Goal: Information Seeking & Learning: Check status

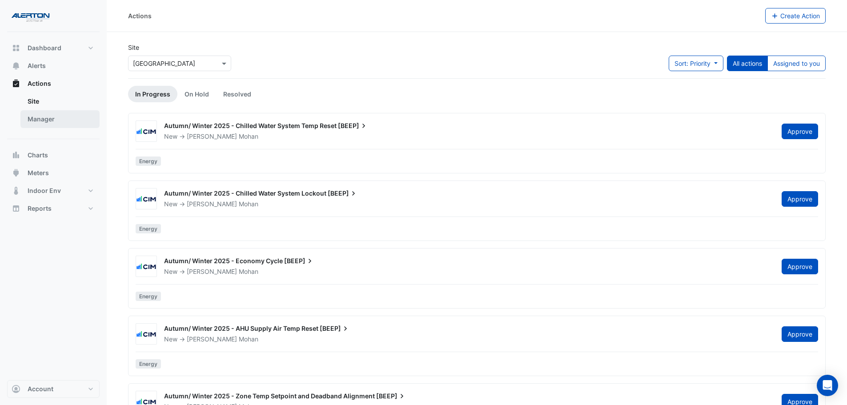
click at [55, 127] on link "Manager" at bounding box center [59, 119] width 79 height 18
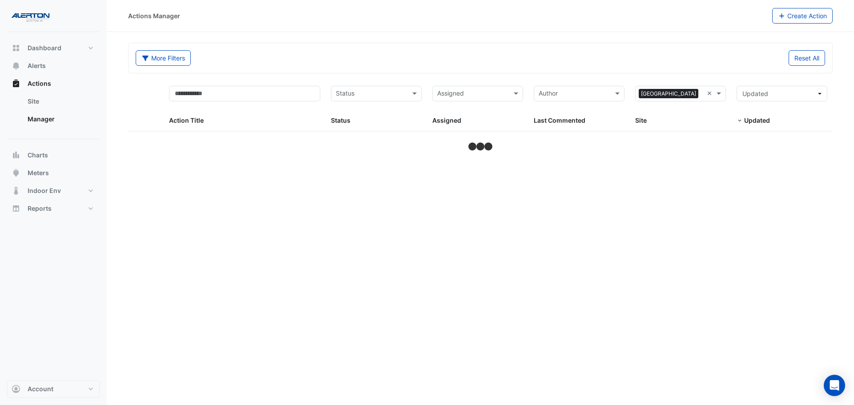
click at [364, 90] on input "text" at bounding box center [371, 94] width 71 height 10
select select "***"
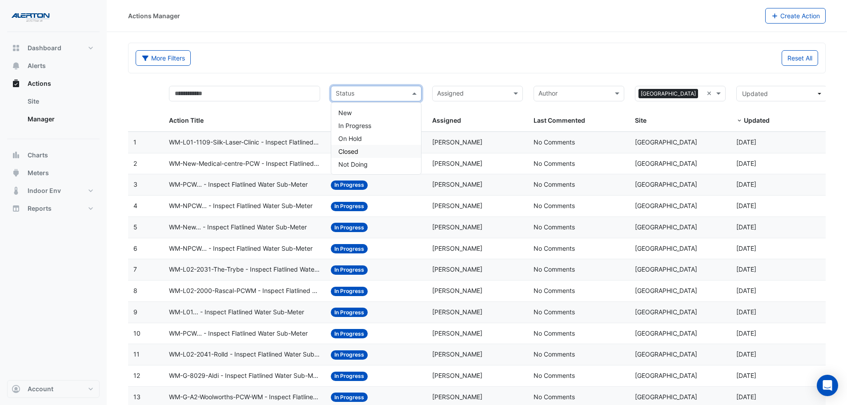
click at [367, 150] on div "Closed" at bounding box center [376, 151] width 90 height 13
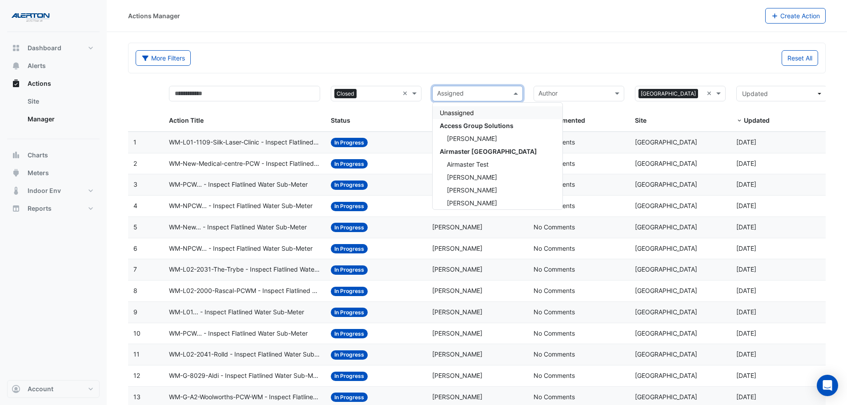
click at [470, 91] on input "text" at bounding box center [472, 94] width 71 height 10
click at [482, 166] on div "[PERSON_NAME]" at bounding box center [498, 165] width 130 height 13
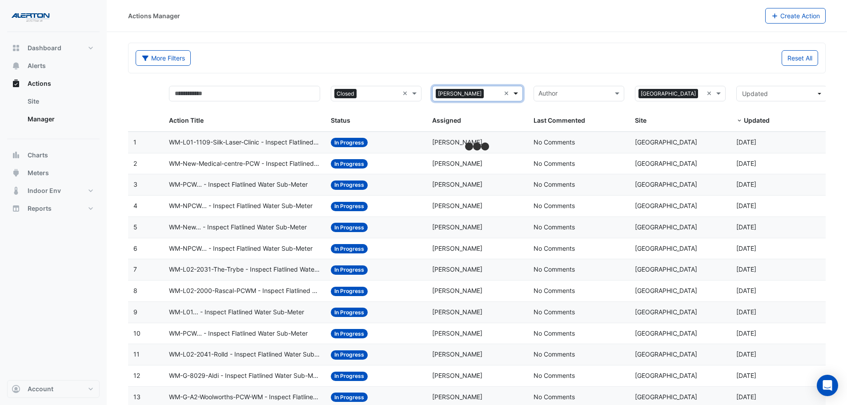
click at [518, 89] on span at bounding box center [516, 93] width 11 height 10
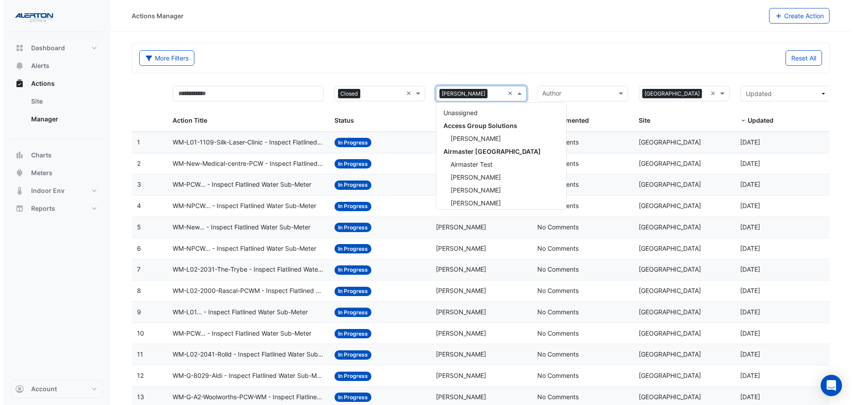
scroll to position [145, 0]
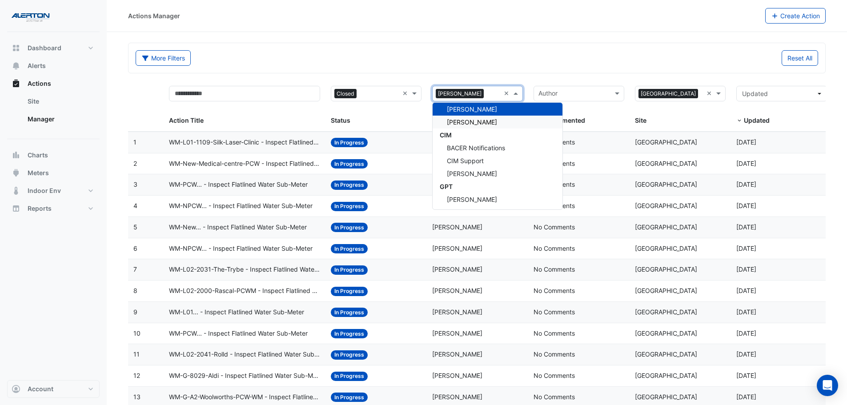
click at [497, 125] on span "[PERSON_NAME]" at bounding box center [472, 122] width 50 height 8
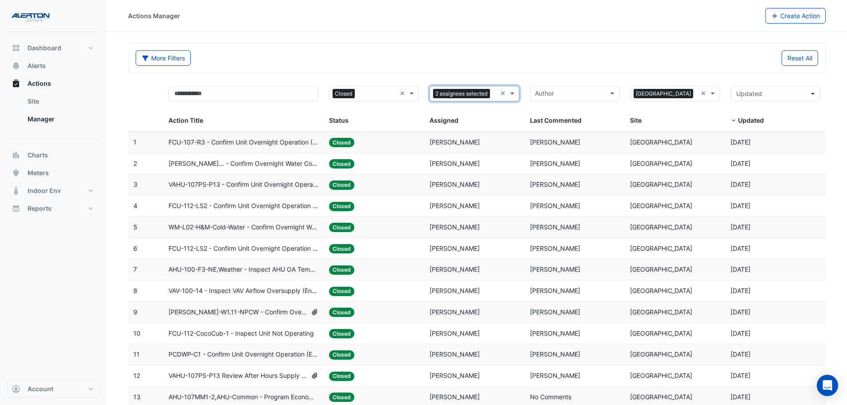
click at [521, 148] on datatable-body-cell "Assigned: Deshan Thayabaran" at bounding box center [474, 142] width 100 height 21
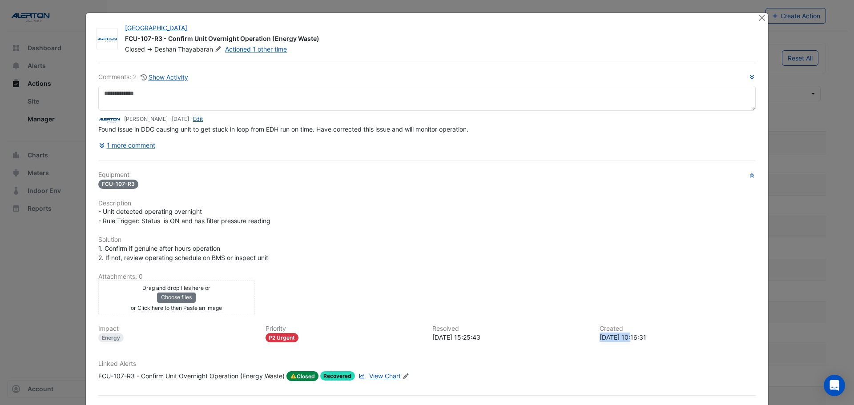
drag, startPoint x: 631, startPoint y: 336, endPoint x: 597, endPoint y: 341, distance: 34.1
click at [599, 341] on div "[DATE] 10:16:31" at bounding box center [677, 337] width 157 height 9
copy div "[DATE]"
drag, startPoint x: 313, startPoint y: 36, endPoint x: 121, endPoint y: 42, distance: 191.7
click at [125, 42] on div "FCU-107-R3 - Confirm Unit Overnight Operation (Energy Waste)" at bounding box center [436, 39] width 622 height 11
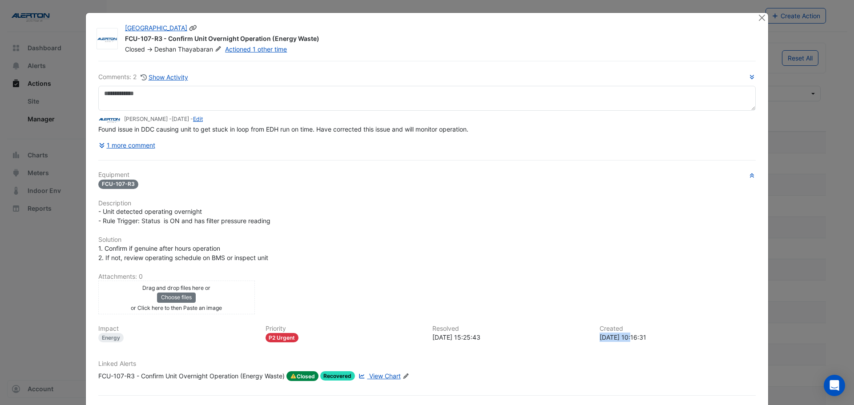
copy div "FCU-107-R3 - Confirm Unit Overnight Operation (Energy Waste)"
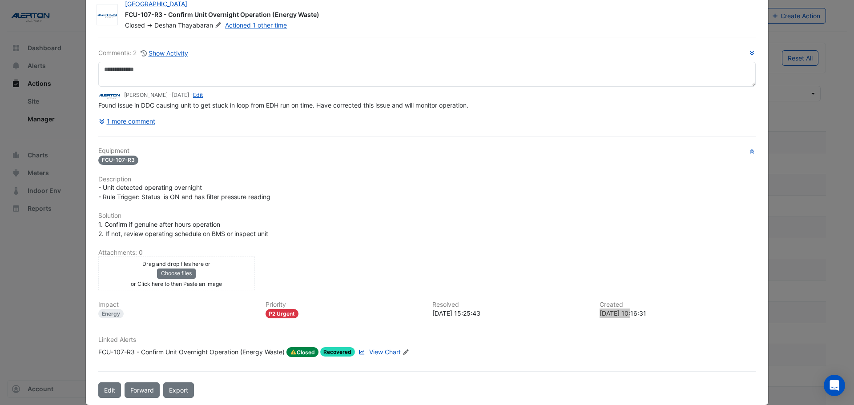
scroll to position [37, 0]
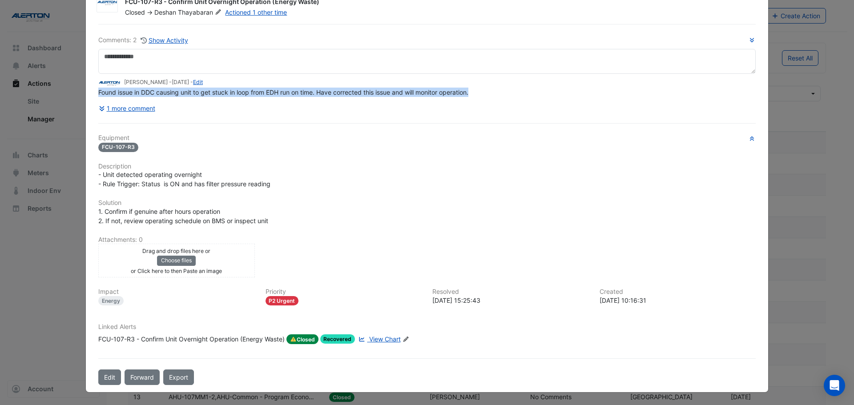
drag, startPoint x: 92, startPoint y: 92, endPoint x: 496, endPoint y: 89, distance: 404.2
click at [495, 89] on div "Comments: 2 Show Activity [PERSON_NAME] - [DATE] - Edit Found issue in DDC caus…" at bounding box center [427, 204] width 668 height 361
copy span "Found issue in DDC causing unit to get stuck in loop from EDH run on time. Have…"
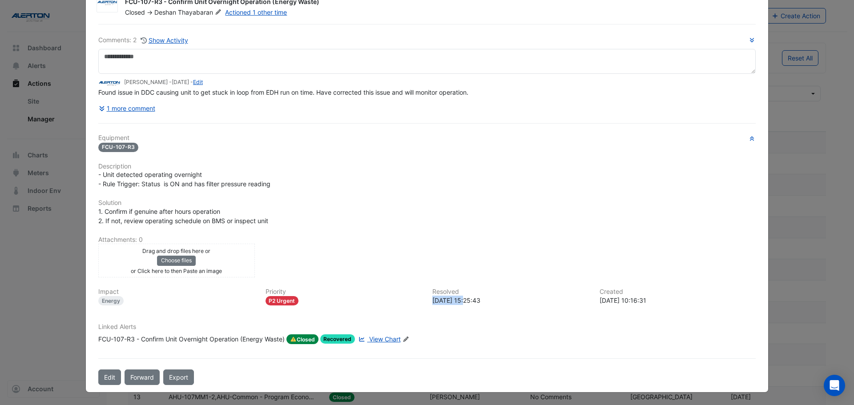
drag, startPoint x: 463, startPoint y: 298, endPoint x: 418, endPoint y: 303, distance: 46.0
click at [420, 303] on div "Impact Energy Priority P2 Urgent Resolved [DATE] 15:25:43 Created [DATE] 10:16:…" at bounding box center [427, 300] width 668 height 24
click at [464, 301] on div "[DATE] 15:25:43" at bounding box center [510, 300] width 157 height 9
drag, startPoint x: 464, startPoint y: 301, endPoint x: 453, endPoint y: 301, distance: 11.1
click at [453, 301] on div "[DATE] 15:25:43" at bounding box center [510, 300] width 157 height 9
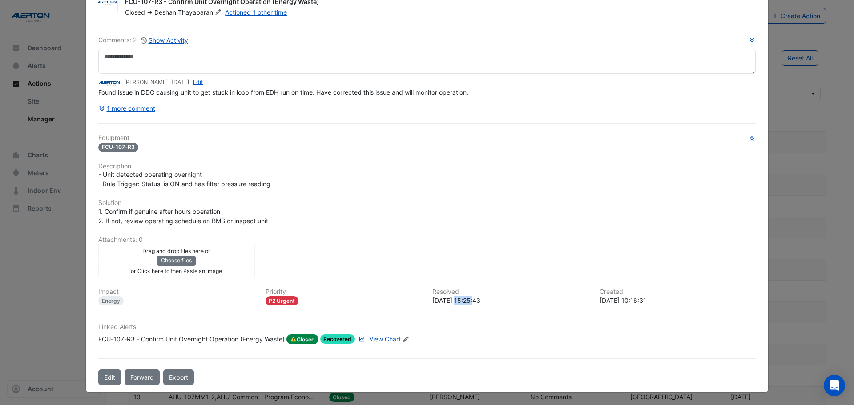
click at [458, 301] on div "[DATE] 15:25:43" at bounding box center [510, 300] width 157 height 9
click at [463, 299] on div "[DATE] 15:25:43" at bounding box center [510, 300] width 157 height 9
drag, startPoint x: 462, startPoint y: 300, endPoint x: 429, endPoint y: 302, distance: 33.0
click at [432, 302] on div "[DATE] 15:25:43" at bounding box center [510, 300] width 157 height 9
copy div "[DATE]"
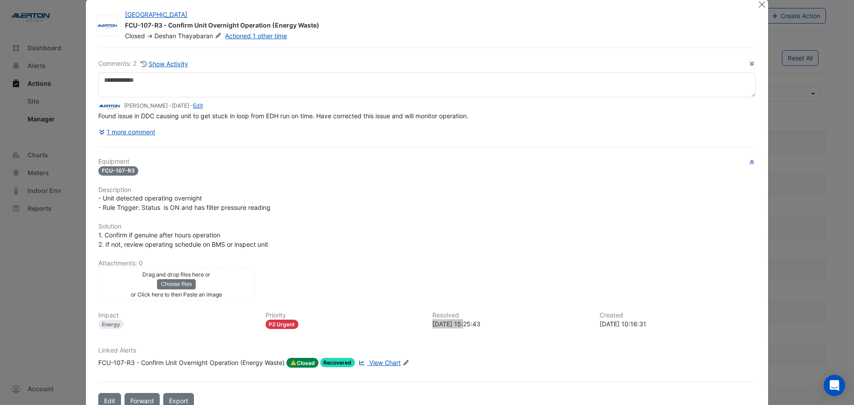
scroll to position [0, 0]
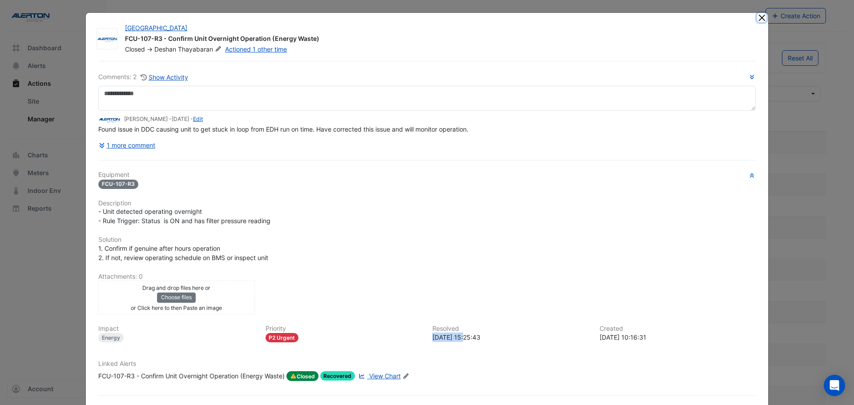
click at [757, 15] on button "Close" at bounding box center [761, 17] width 9 height 9
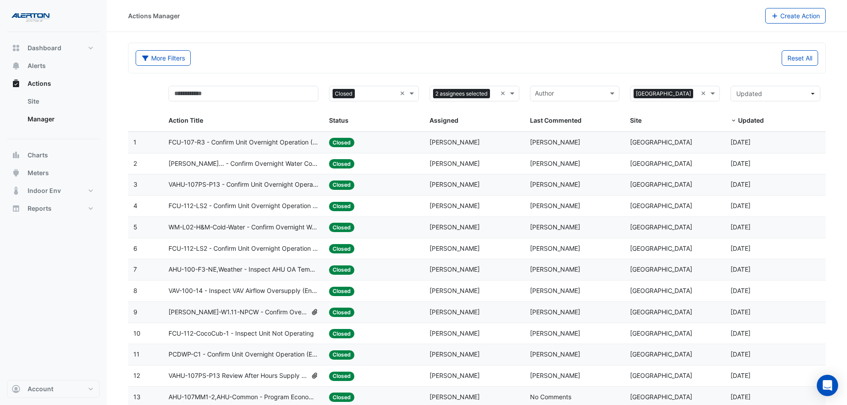
click at [384, 161] on div "Status: Closed" at bounding box center [374, 164] width 90 height 10
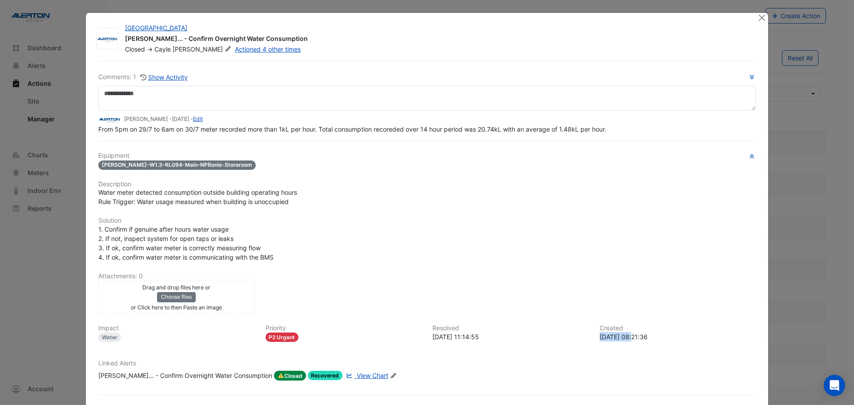
drag, startPoint x: 630, startPoint y: 335, endPoint x: 596, endPoint y: 339, distance: 34.0
click at [599, 339] on div "[DATE] 08:21:36" at bounding box center [677, 336] width 157 height 9
copy div "[DATE]"
drag, startPoint x: 273, startPoint y: 39, endPoint x: 119, endPoint y: 41, distance: 153.4
click at [120, 41] on div "[GEOGRAPHIC_DATA] [PERSON_NAME]... - Confirm Overnight Water Consumption Closed…" at bounding box center [436, 39] width 632 height 30
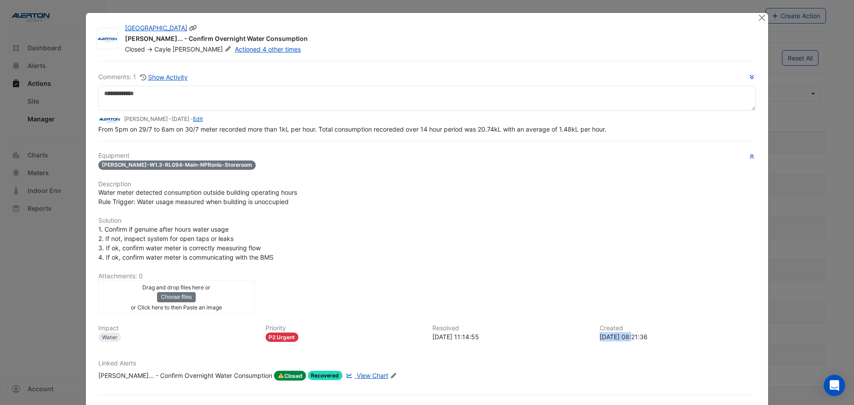
copy div "[PERSON_NAME]... - Confirm Overnight Water Consumption"
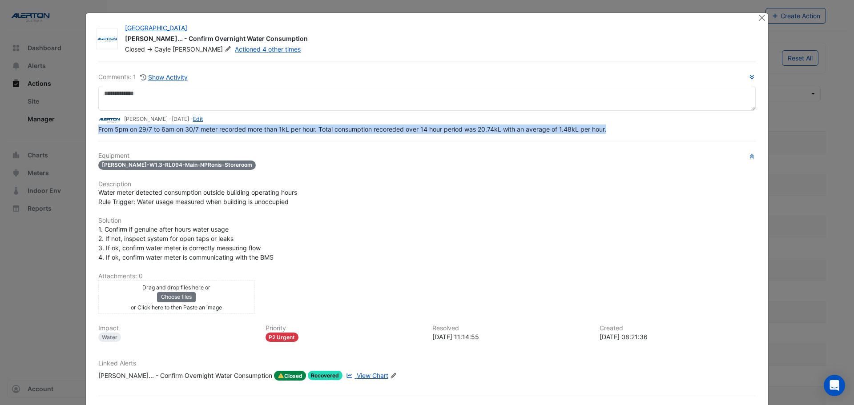
drag, startPoint x: 93, startPoint y: 128, endPoint x: 607, endPoint y: 128, distance: 514.0
click at [607, 128] on div "Comments: 1 Show Activity [PERSON_NAME] - [DATE] - Edit From 5pm on 29/7 to 6am…" at bounding box center [427, 241] width 668 height 361
copy span "From 5pm on 29/7 to 6am on 30/7 meter recorded more than 1kL per hour. Total co…"
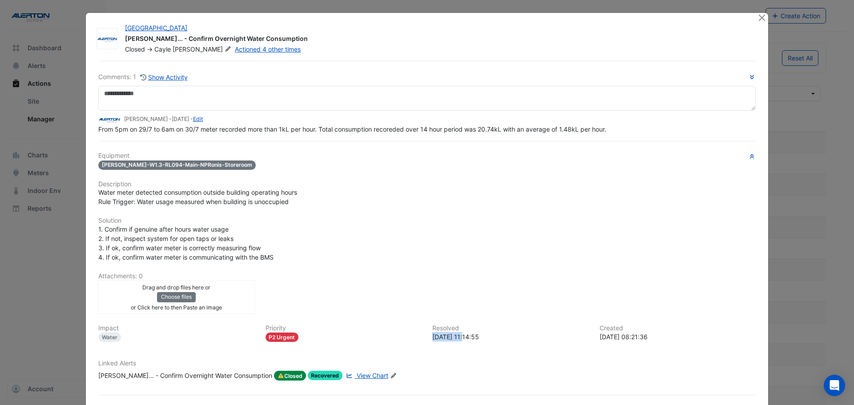
drag, startPoint x: 462, startPoint y: 336, endPoint x: 427, endPoint y: 338, distance: 35.6
click at [427, 338] on div "Resolved [DATE] 11:14:55" at bounding box center [510, 333] width 167 height 17
copy div "[DATE]"
click at [757, 20] on button "Close" at bounding box center [761, 17] width 9 height 9
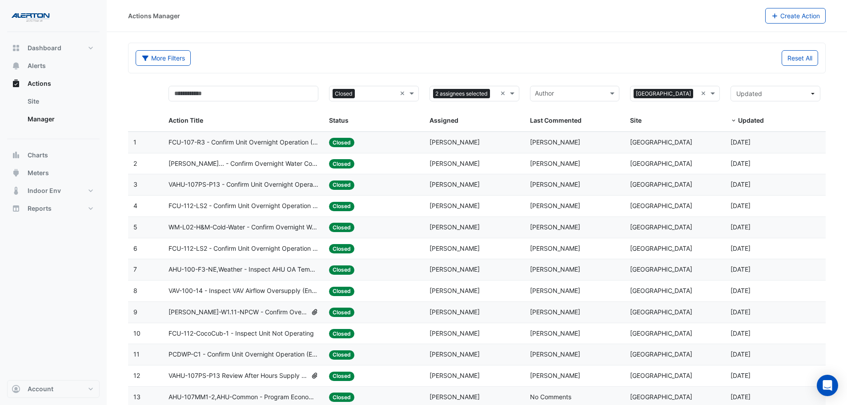
click at [257, 183] on span "VAHU-107PS-P13 - Confirm Unit Overnight Operation (Energy Waste)" at bounding box center [244, 185] width 150 height 10
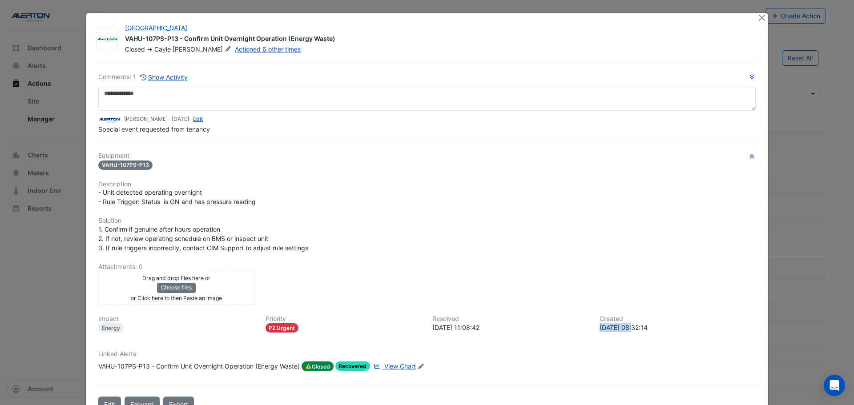
drag, startPoint x: 631, startPoint y: 348, endPoint x: 596, endPoint y: 329, distance: 39.6
click at [599, 329] on div "[DATE] 08:32:14" at bounding box center [677, 327] width 157 height 9
copy div "[DATE]"
drag, startPoint x: 317, startPoint y: 37, endPoint x: 238, endPoint y: 38, distance: 79.2
click at [238, 38] on div "VAHU-107PS-P13 - Confirm Unit Overnight Operation (Energy Waste)" at bounding box center [436, 39] width 622 height 11
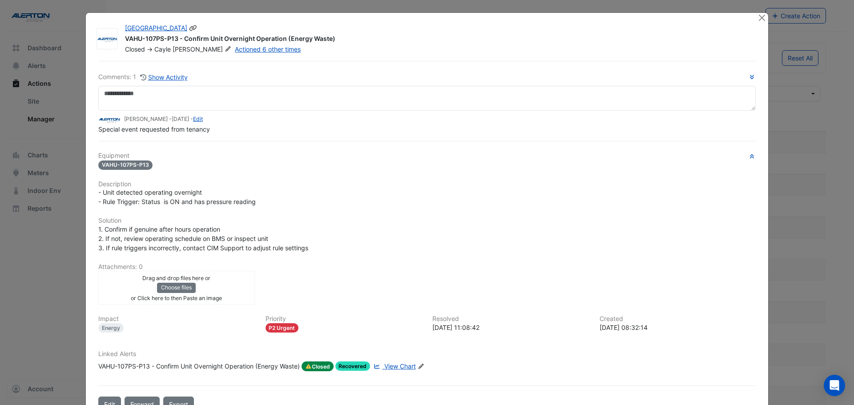
click at [331, 38] on div "VAHU-107PS-P13 - Confirm Unit Overnight Operation (Energy Waste)" at bounding box center [436, 39] width 622 height 11
drag, startPoint x: 334, startPoint y: 38, endPoint x: 120, endPoint y: 39, distance: 213.4
click at [120, 39] on div "[GEOGRAPHIC_DATA] VAHU-107PS-P13 - Confirm Unit Overnight Operation (Energy Was…" at bounding box center [436, 39] width 632 height 30
copy div "VAHU-107PS-P13 - Confirm Unit Overnight Operation (Energy Waste)"
drag, startPoint x: 206, startPoint y: 129, endPoint x: 89, endPoint y: 132, distance: 117.0
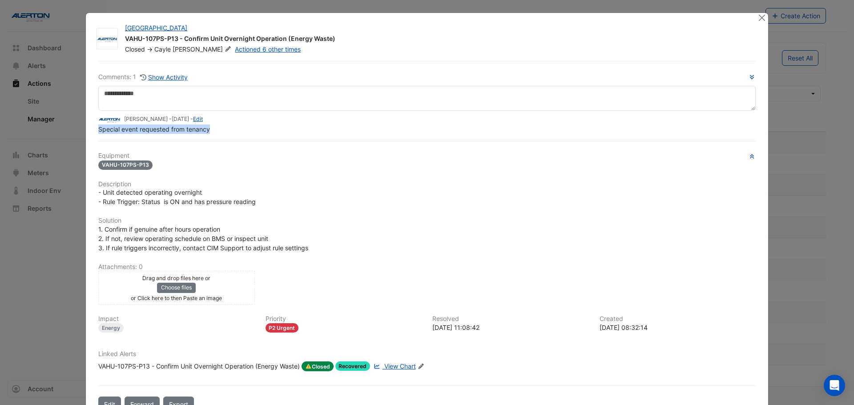
click at [89, 132] on div "[GEOGRAPHIC_DATA] VAHU-107PS-P13 - Confirm Unit Overnight Operation (Energy Was…" at bounding box center [427, 216] width 682 height 406
drag, startPoint x: 462, startPoint y: 326, endPoint x: 429, endPoint y: 327, distance: 33.8
click at [432, 327] on div "[DATE] 11:08:42" at bounding box center [510, 327] width 157 height 9
click at [758, 16] on button "Close" at bounding box center [761, 17] width 9 height 9
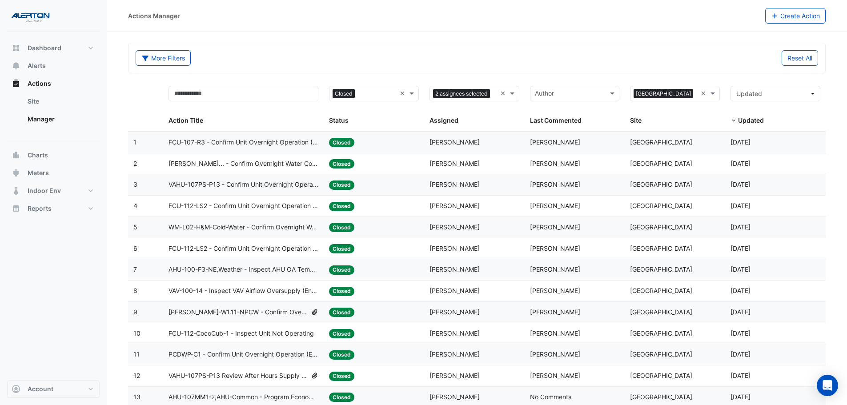
click at [253, 202] on span "FCU-112-LS2 - Confirm Unit Overnight Operation (Energy Waste)" at bounding box center [244, 206] width 150 height 10
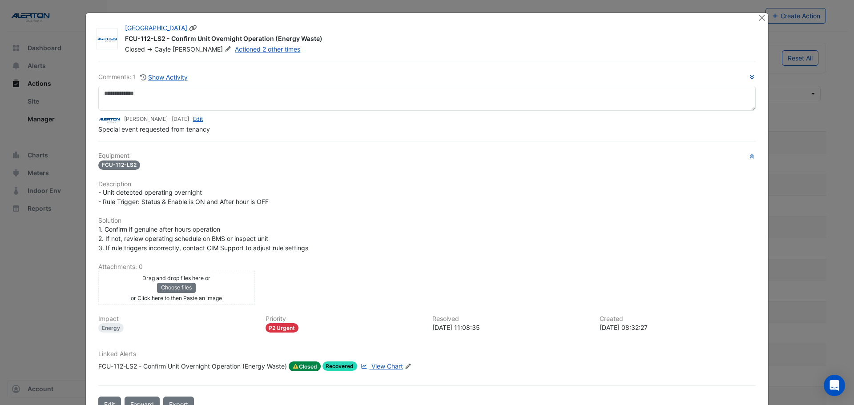
drag, startPoint x: 297, startPoint y: 42, endPoint x: 121, endPoint y: 37, distance: 176.2
click at [121, 37] on div "[GEOGRAPHIC_DATA] FCU-112-LS2 - Confirm Unit Overnight Operation (Energy Waste)…" at bounding box center [436, 39] width 632 height 30
drag, startPoint x: 179, startPoint y: 129, endPoint x: 100, endPoint y: 129, distance: 79.2
click at [100, 129] on span "Special event requested from tenancy" at bounding box center [154, 129] width 112 height 8
click at [212, 131] on div "Special event requested from tenancy" at bounding box center [426, 129] width 657 height 9
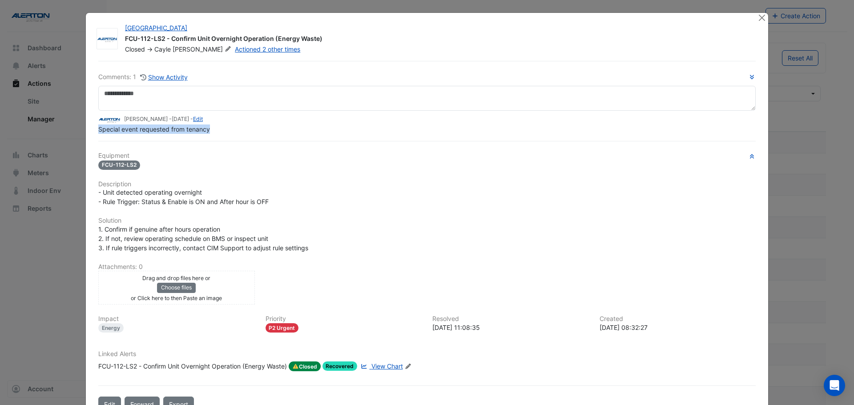
drag, startPoint x: 206, startPoint y: 133, endPoint x: 90, endPoint y: 133, distance: 116.1
click at [93, 133] on div "Comments: 1 Show Activity [PERSON_NAME] - [DATE] - Edit Special event requested…" at bounding box center [427, 236] width 668 height 351
click at [760, 19] on button "Close" at bounding box center [761, 17] width 9 height 9
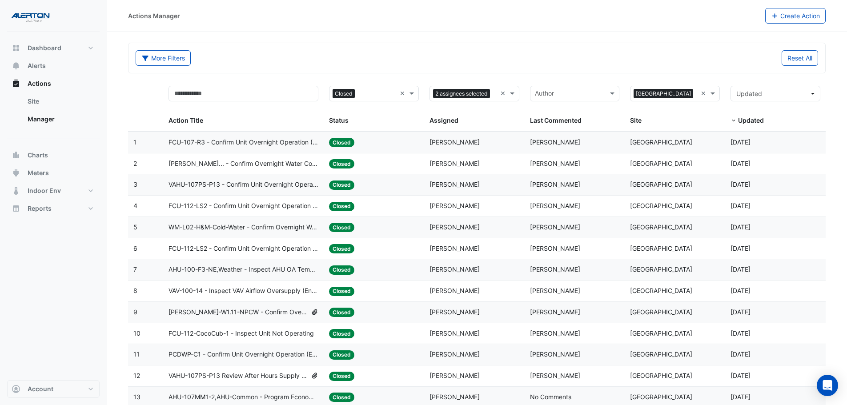
click at [415, 233] on datatable-body-cell "Status: Closed" at bounding box center [374, 227] width 100 height 21
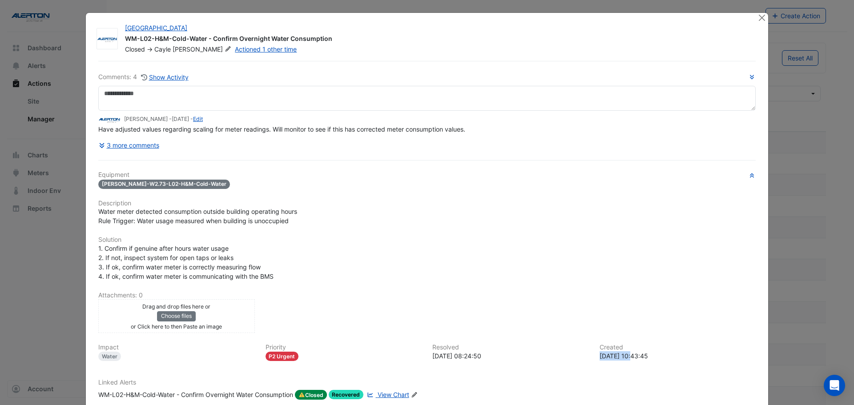
drag, startPoint x: 631, startPoint y: 355, endPoint x: 595, endPoint y: 356, distance: 35.2
click at [595, 356] on div "Created [DATE] 10:43:45" at bounding box center [677, 352] width 167 height 17
drag, startPoint x: 325, startPoint y: 32, endPoint x: 299, endPoint y: 37, distance: 26.3
click at [299, 37] on div "[GEOGRAPHIC_DATA] WM-L02-H&M-Cold-Water - Confirm Overnight Water Consumption C…" at bounding box center [436, 39] width 632 height 30
click at [327, 40] on div "WM-L02-H&M-Cold-Water - Confirm Overnight Water Consumption" at bounding box center [436, 39] width 622 height 11
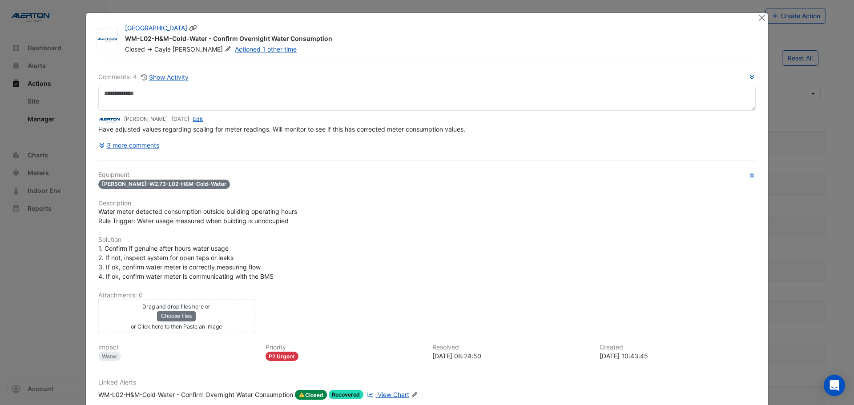
drag, startPoint x: 321, startPoint y: 40, endPoint x: 109, endPoint y: 39, distance: 212.1
click at [113, 39] on div "[GEOGRAPHIC_DATA] WM-L02-H&M-Cold-Water - Confirm Overnight Water Consumption C…" at bounding box center [427, 39] width 668 height 30
click at [306, 62] on div "Comments: 4 Show Activity [PERSON_NAME] - [DATE] - Edit Have adjusted values re…" at bounding box center [427, 251] width 668 height 380
drag, startPoint x: 329, startPoint y: 39, endPoint x: 118, endPoint y: 39, distance: 210.8
click at [120, 39] on div "[GEOGRAPHIC_DATA] WM-L02-H&M-Cold-Water - Confirm Overnight Water Consumption C…" at bounding box center [436, 39] width 632 height 30
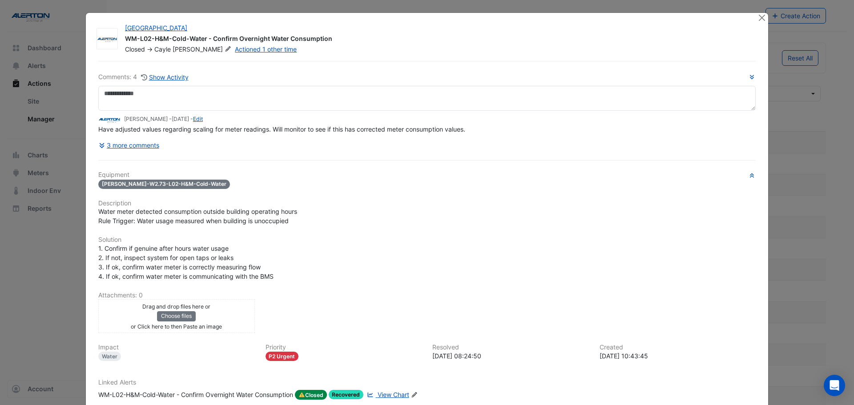
drag, startPoint x: 461, startPoint y: 131, endPoint x: 96, endPoint y: 134, distance: 365.5
click at [98, 134] on div "Comments: 4 Show Activity [PERSON_NAME] - [DATE] - Edit Have adjusted values re…" at bounding box center [426, 112] width 657 height 81
click at [98, 130] on span "Have adjusted values regarding scaling for meter readings. Will monitor to see …" at bounding box center [281, 129] width 367 height 8
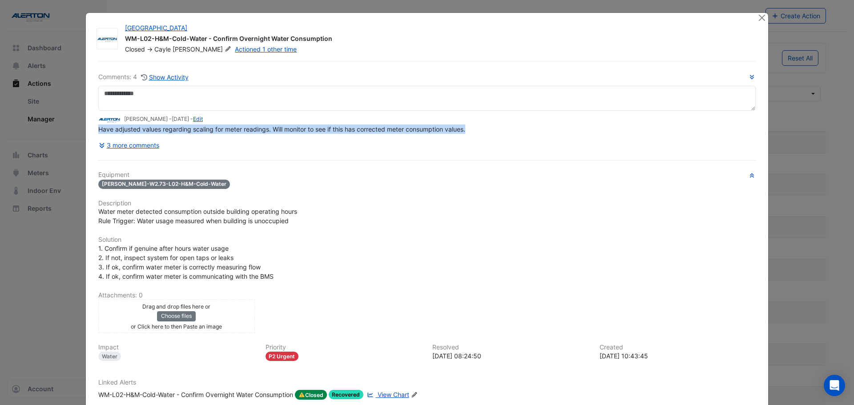
drag, startPoint x: 93, startPoint y: 129, endPoint x: 469, endPoint y: 131, distance: 376.2
click at [469, 131] on div "Comments: 4 Show Activity [PERSON_NAME] - [DATE] - Edit Have adjusted values re…" at bounding box center [427, 251] width 668 height 380
click at [757, 18] on button "Close" at bounding box center [761, 17] width 9 height 9
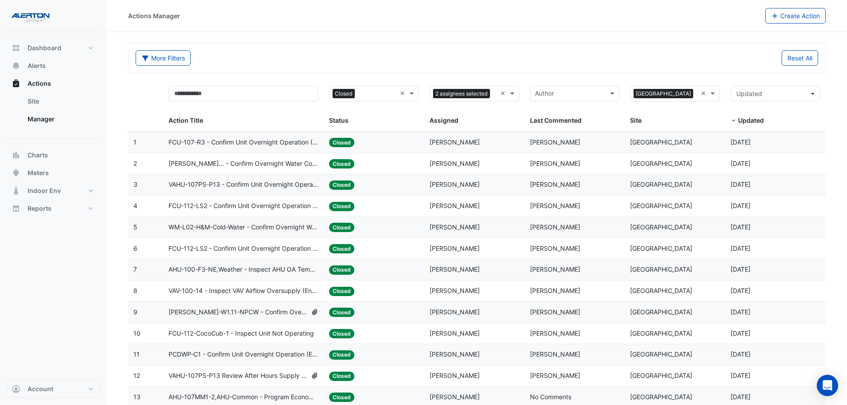
click at [289, 244] on span "FCU-112-LS2 - Confirm Unit Overnight Operation (Energy Waste)" at bounding box center [244, 249] width 150 height 10
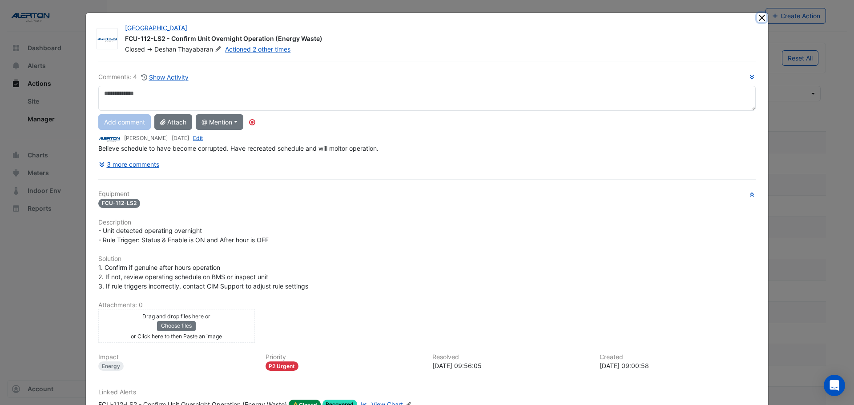
click at [759, 21] on button "Close" at bounding box center [761, 17] width 9 height 9
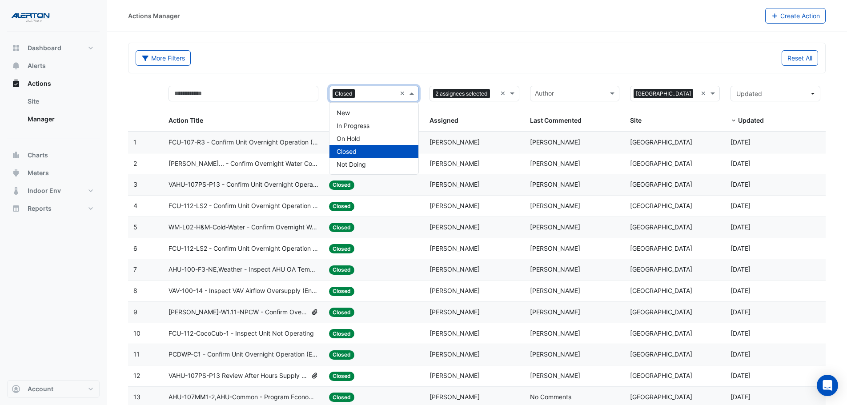
click at [412, 93] on span at bounding box center [412, 93] width 11 height 10
click at [362, 129] on span "In Progress" at bounding box center [353, 126] width 33 height 8
click at [411, 92] on span at bounding box center [412, 93] width 11 height 10
click at [366, 148] on div "Closed" at bounding box center [374, 151] width 89 height 13
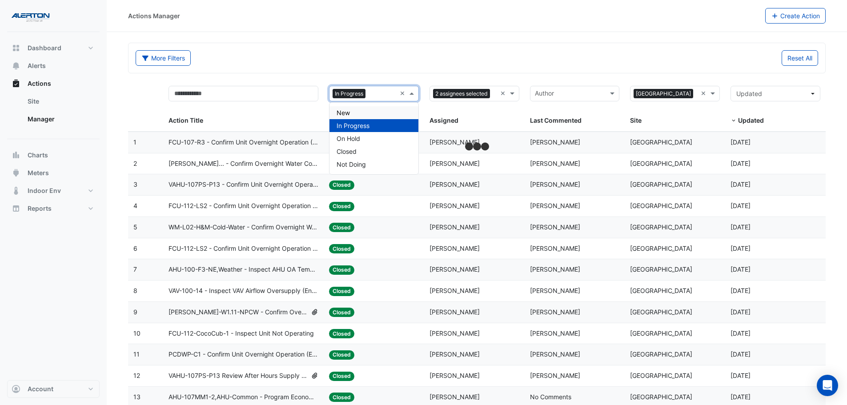
click at [413, 94] on span at bounding box center [412, 93] width 11 height 10
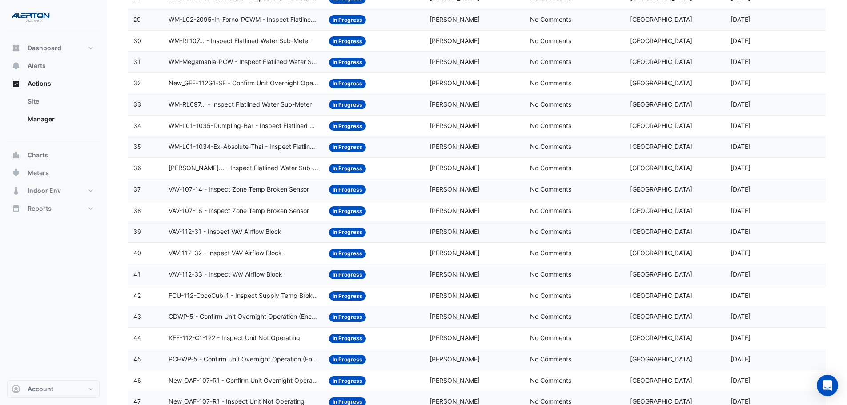
scroll to position [704, 0]
